Goal: Feedback & Contribution: Submit feedback/report problem

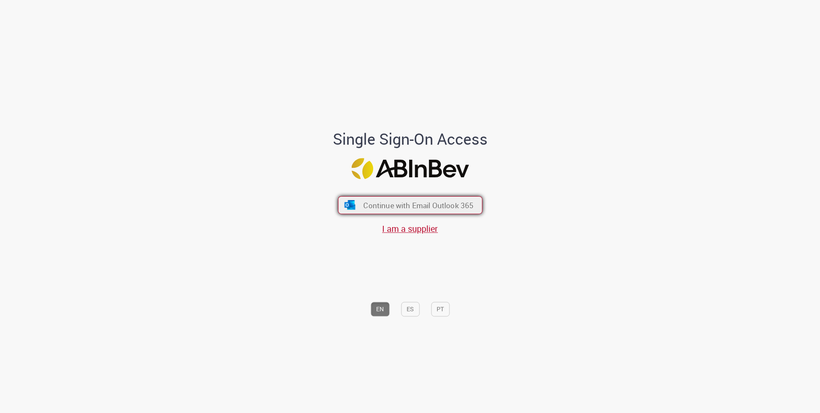
click at [431, 206] on span "Continue with Email Outlook 365" at bounding box center [418, 205] width 110 height 10
click at [431, 208] on span "Continue with Email Outlook 365" at bounding box center [418, 205] width 110 height 10
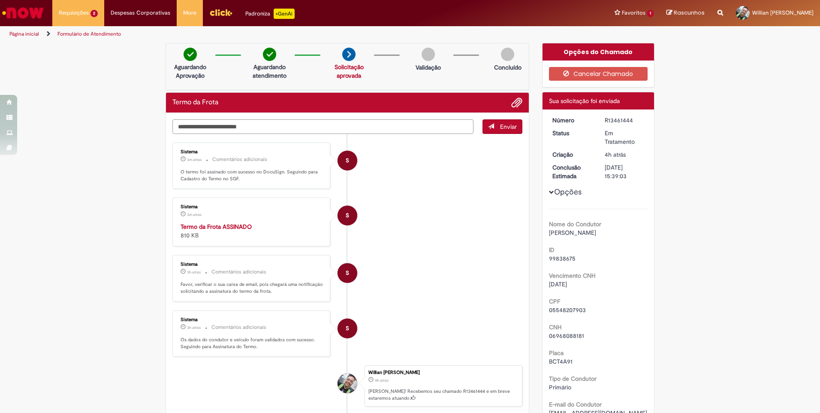
click at [293, 131] on textarea "Digite sua mensagem aqui..." at bounding box center [322, 126] width 301 height 15
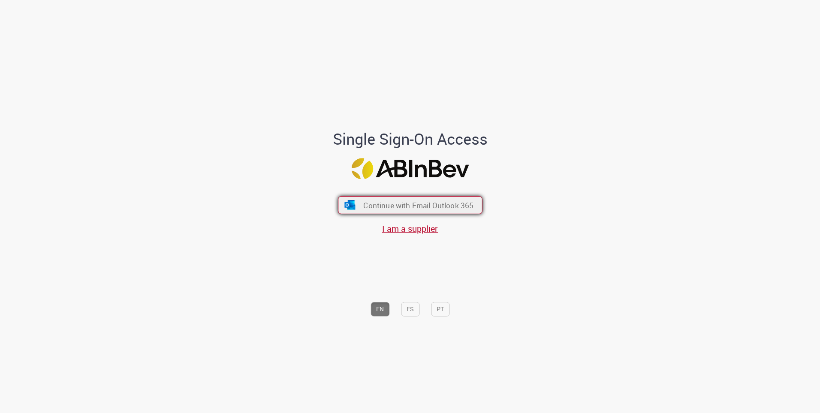
click at [436, 203] on span "Continue with Email Outlook 365" at bounding box center [418, 205] width 110 height 10
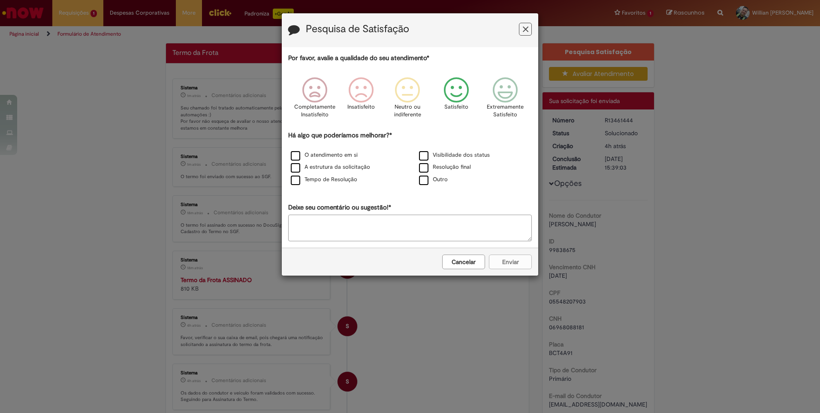
click at [463, 93] on icon "Feedback" at bounding box center [456, 90] width 32 height 26
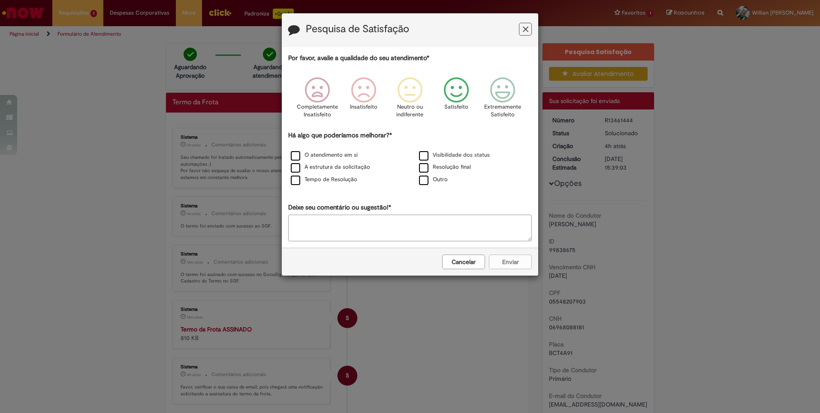
click at [366, 217] on textarea "Deixe seu comentário ou sugestão!*" at bounding box center [410, 227] width 244 height 27
click at [332, 151] on div "O atendimento em si" at bounding box center [346, 155] width 127 height 11
click at [422, 169] on label "Resolução final" at bounding box center [445, 167] width 52 height 8
click at [506, 257] on button "Enviar" at bounding box center [510, 261] width 43 height 15
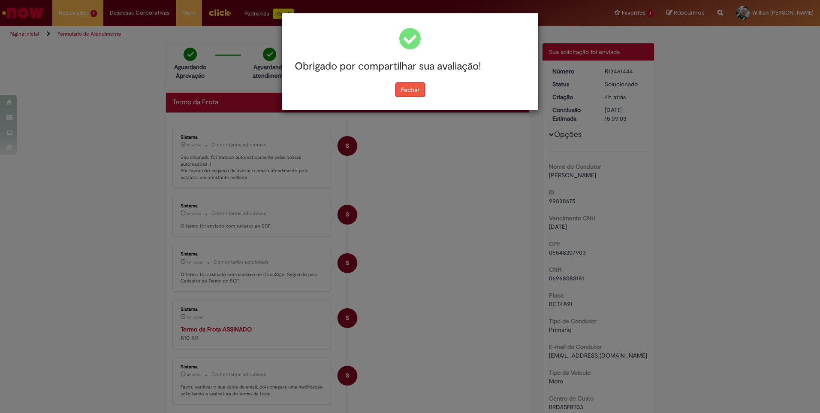
click at [407, 84] on button "Fechar" at bounding box center [410, 89] width 30 height 15
